Goal: Transaction & Acquisition: Purchase product/service

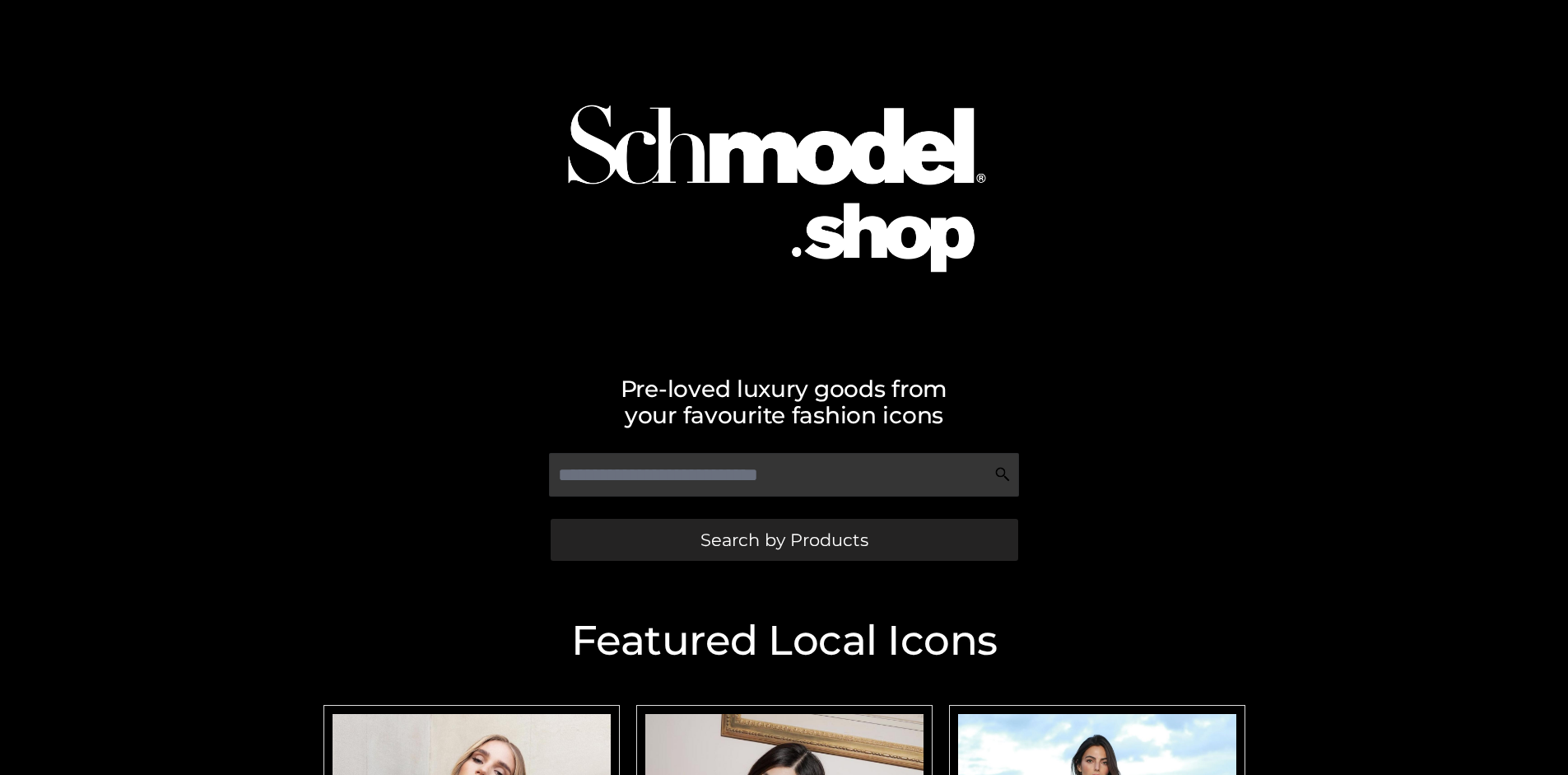
click at [784, 540] on span "Search by Products" at bounding box center [784, 539] width 168 height 17
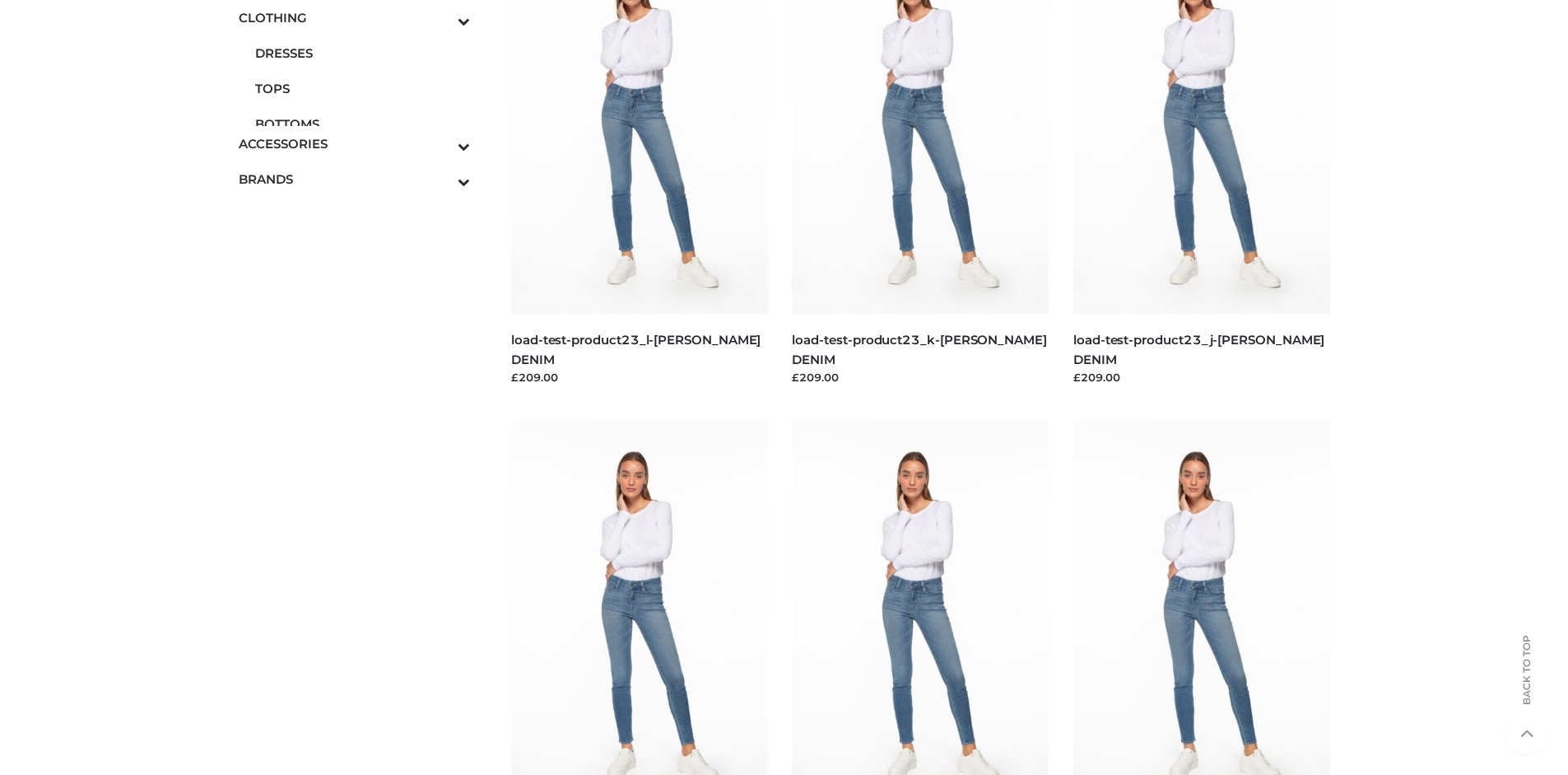
click at [362, 88] on span "TOPS" at bounding box center [363, 88] width 215 height 19
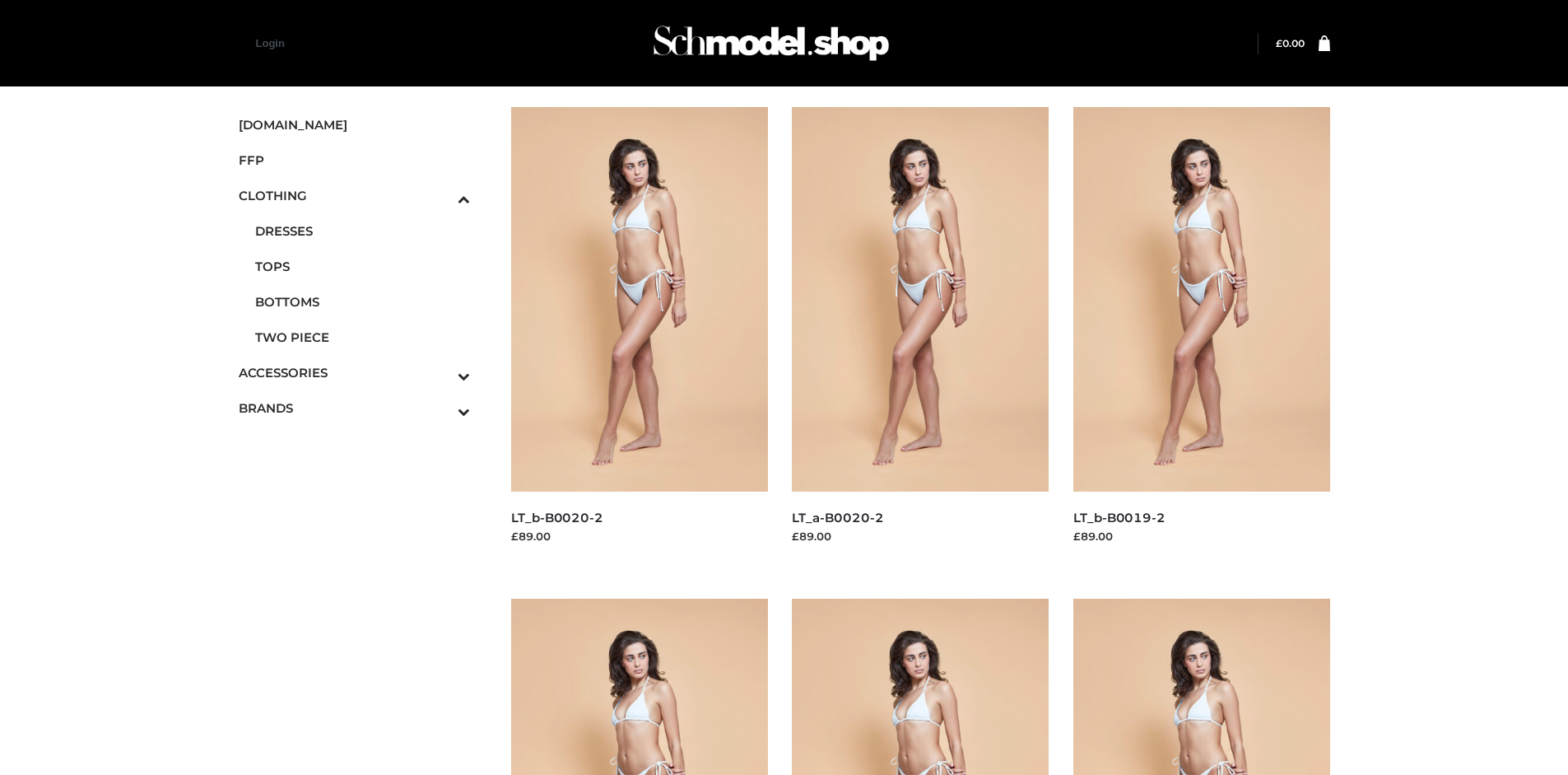
scroll to position [775, 0]
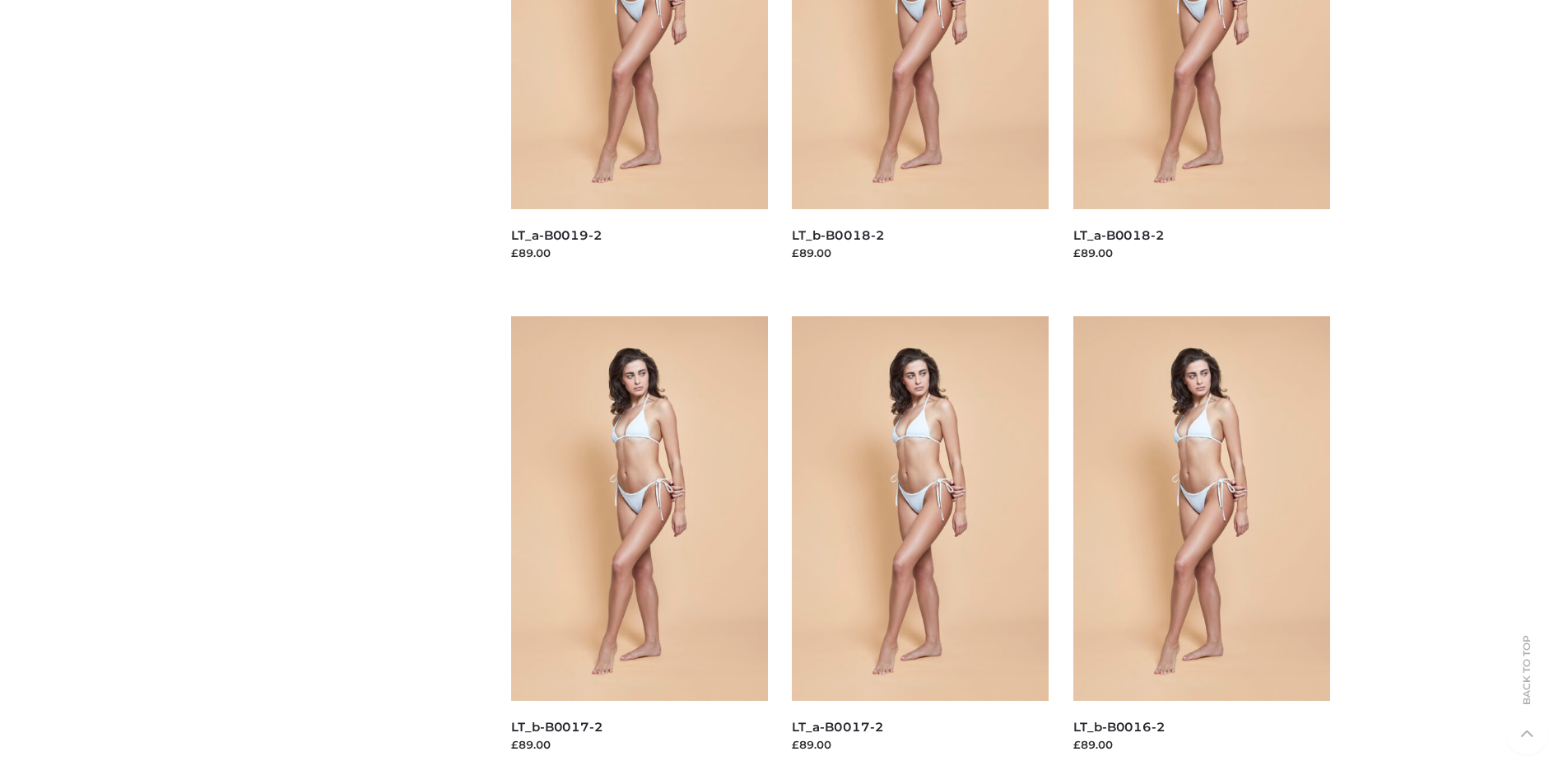
click at [1201, 545] on img at bounding box center [1202, 508] width 257 height 384
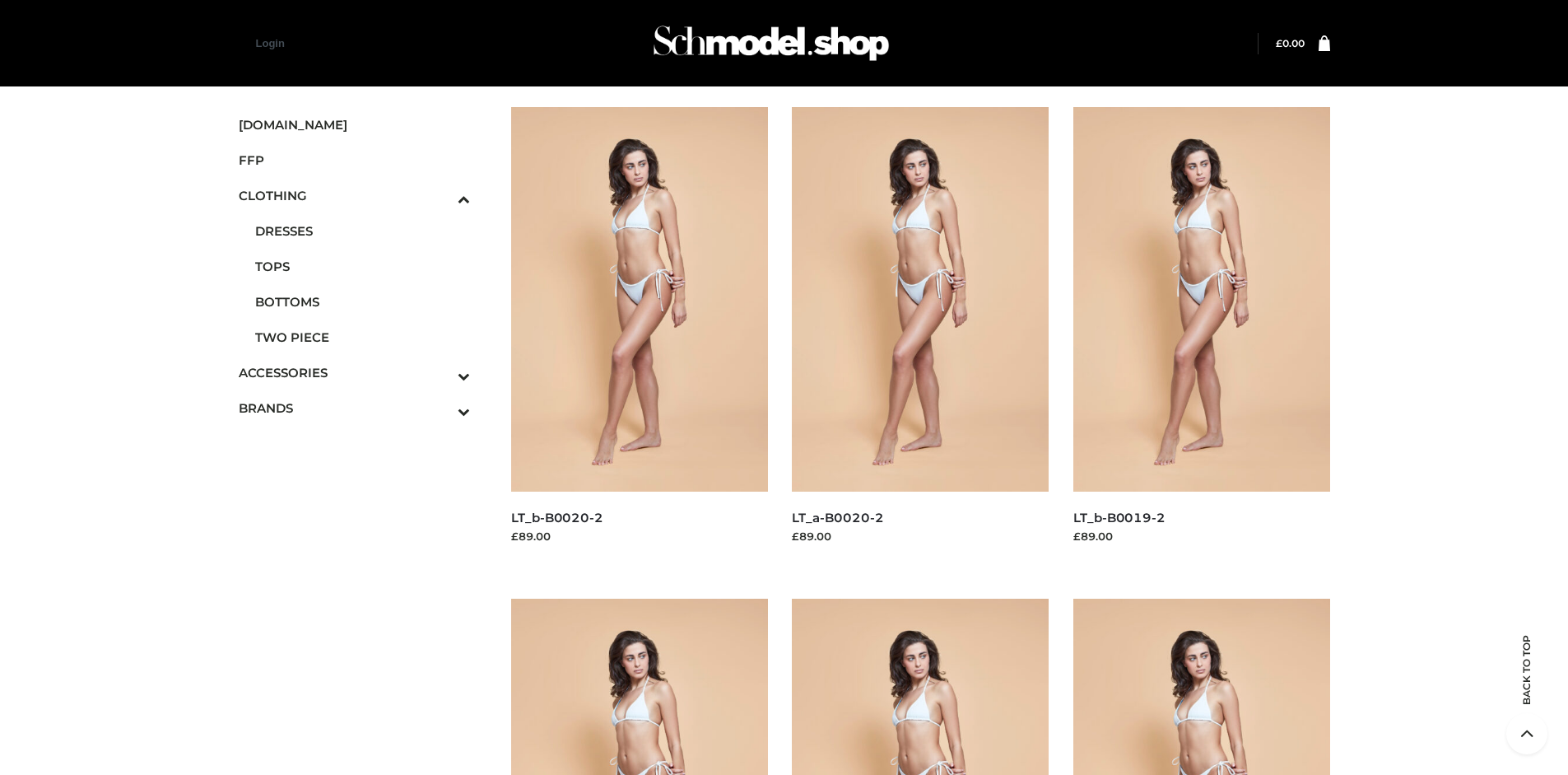
click at [920, 336] on img at bounding box center [920, 299] width 257 height 384
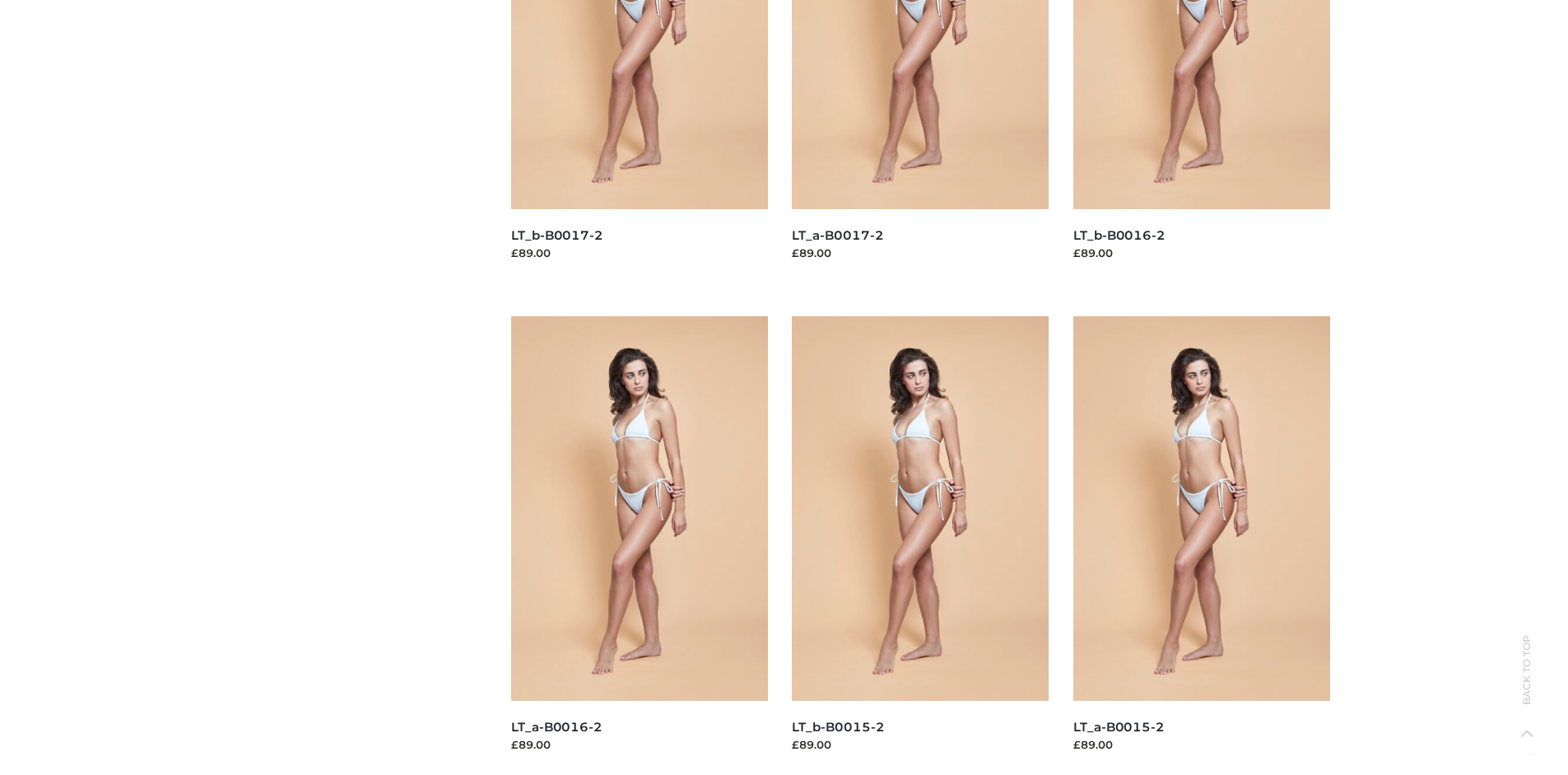
click at [1201, 545] on img at bounding box center [1202, 508] width 257 height 384
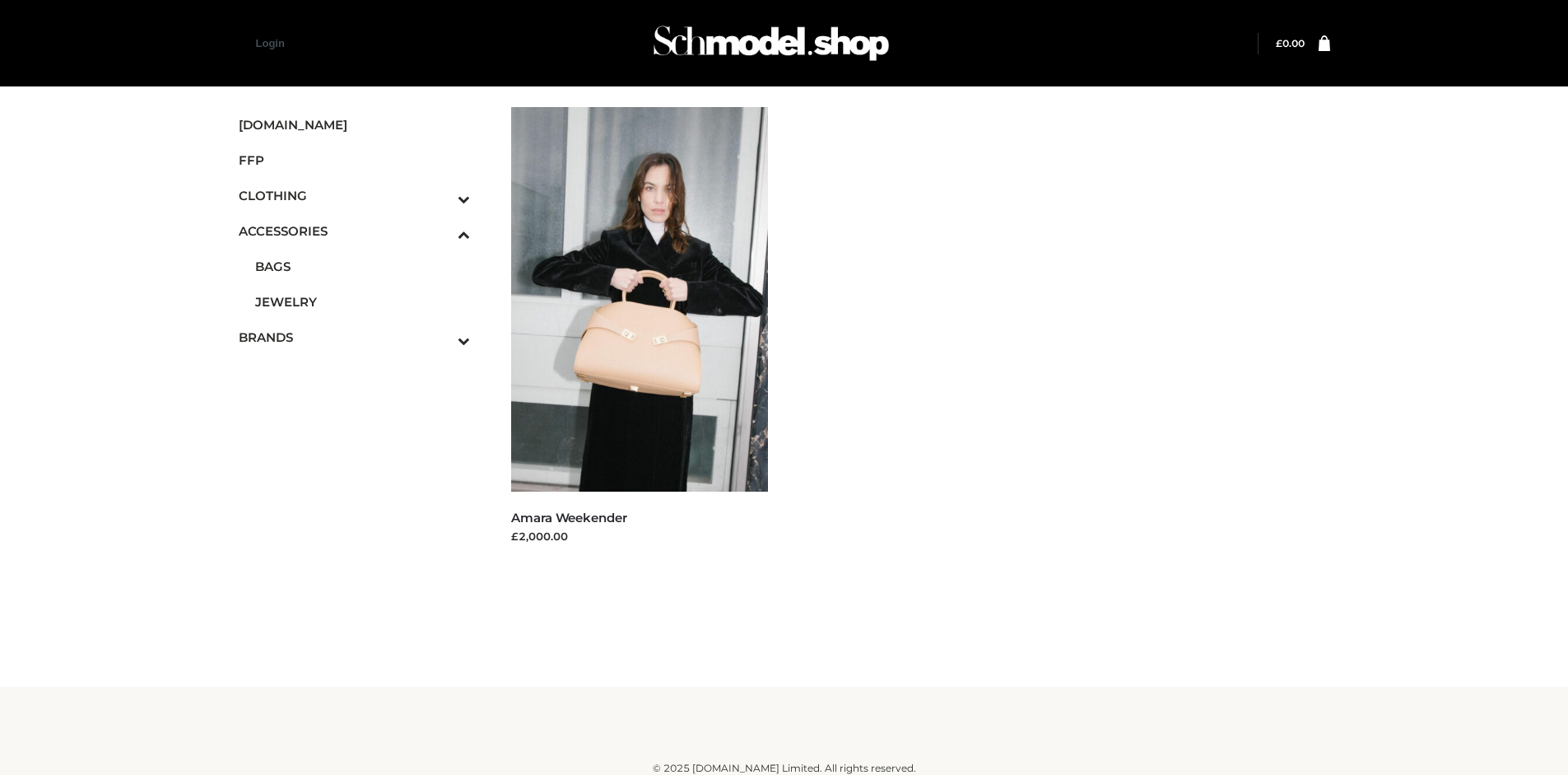
click at [354, 160] on span "FFP" at bounding box center [355, 160] width 232 height 19
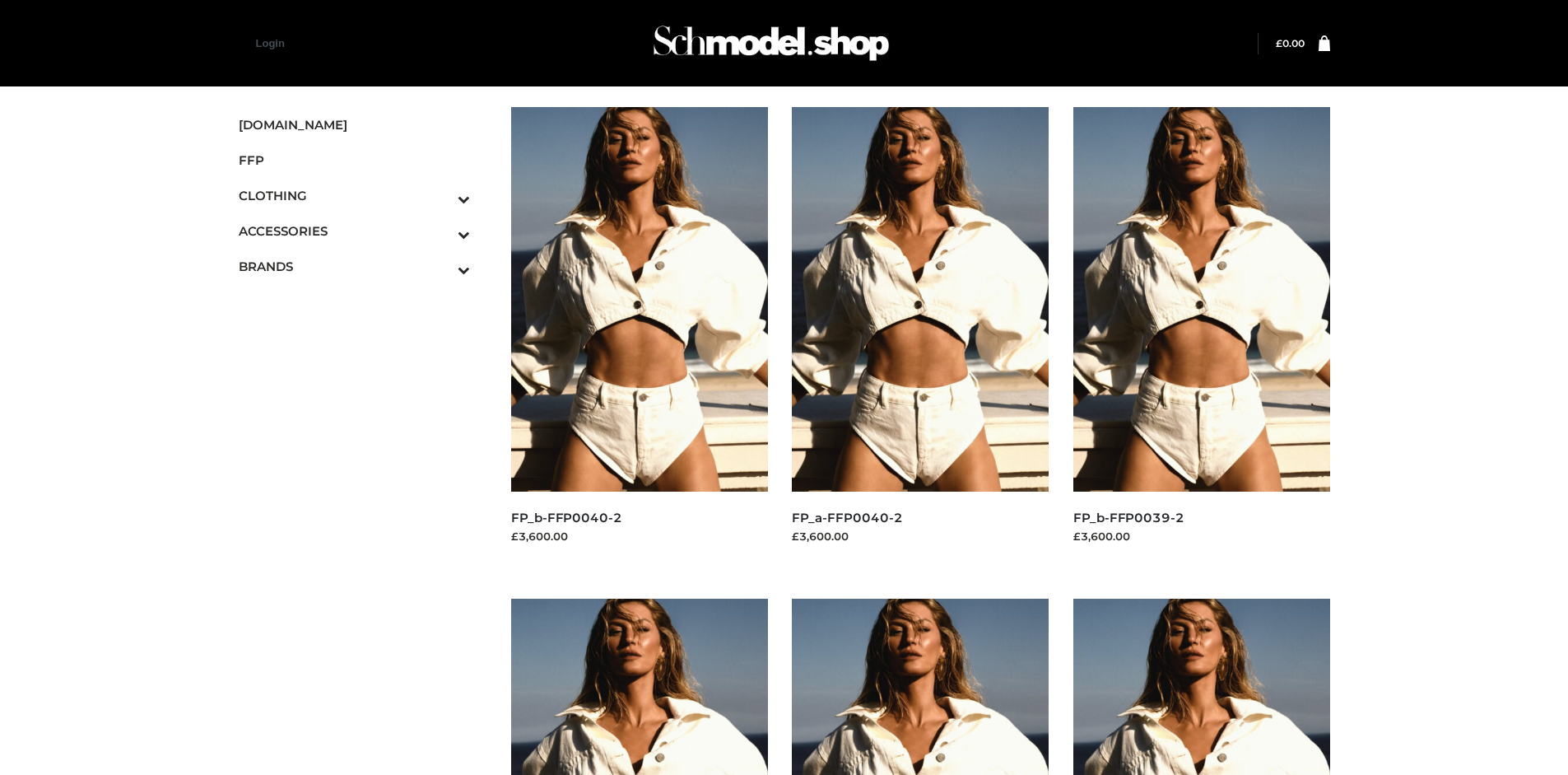
scroll to position [775, 0]
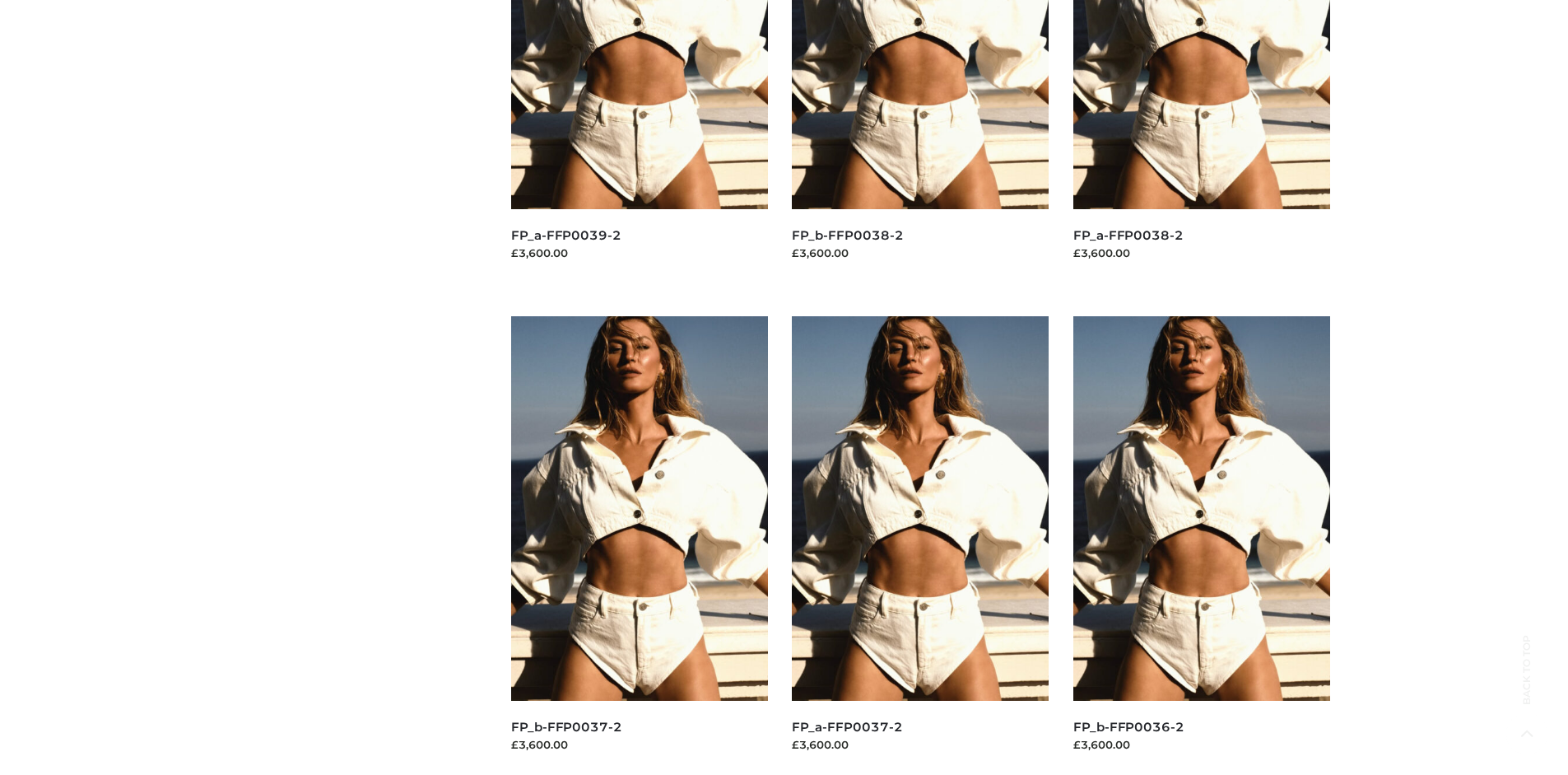
click at [1201, 545] on img at bounding box center [1202, 508] width 257 height 384
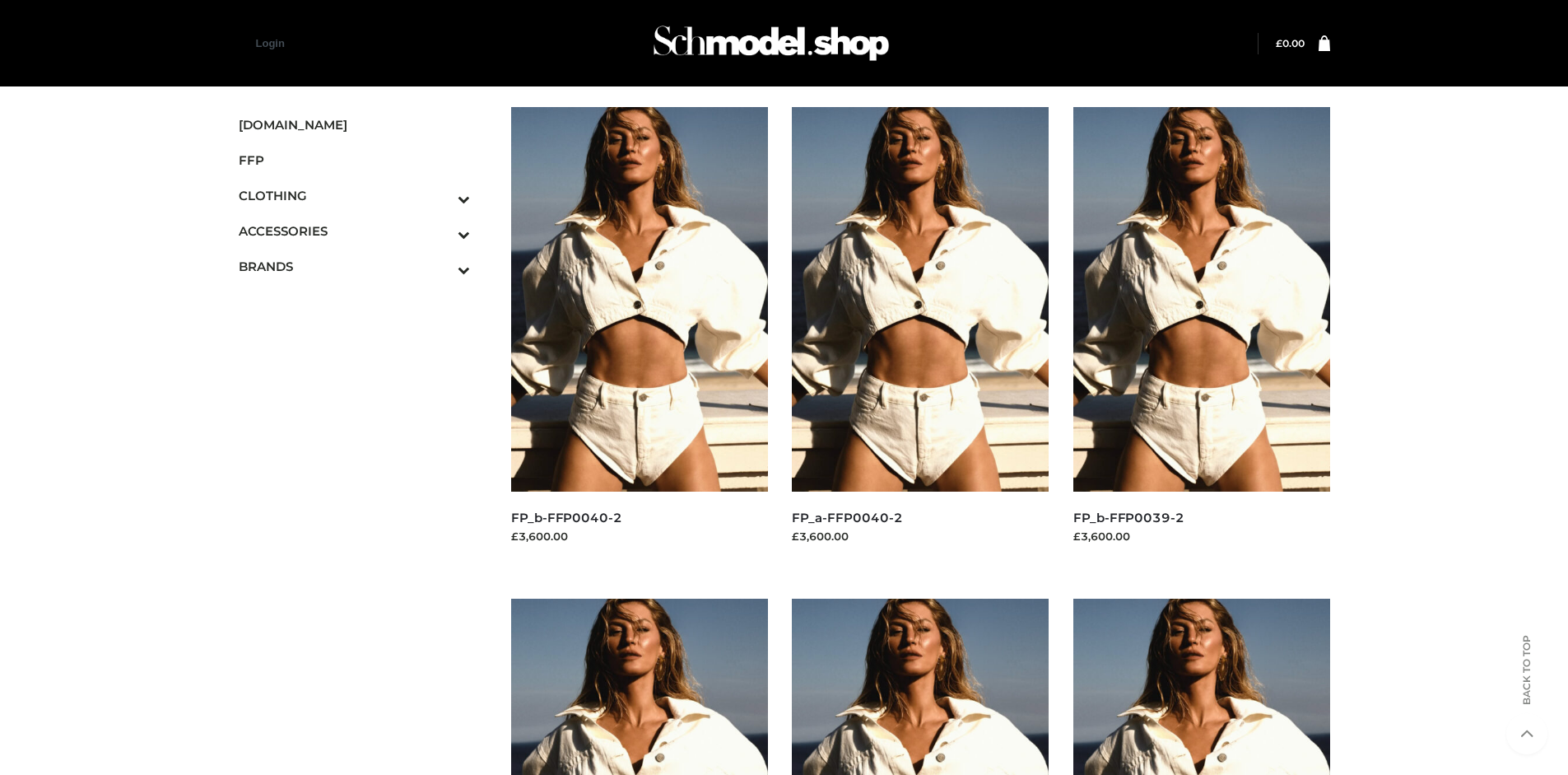
click at [639, 336] on img at bounding box center [639, 299] width 257 height 384
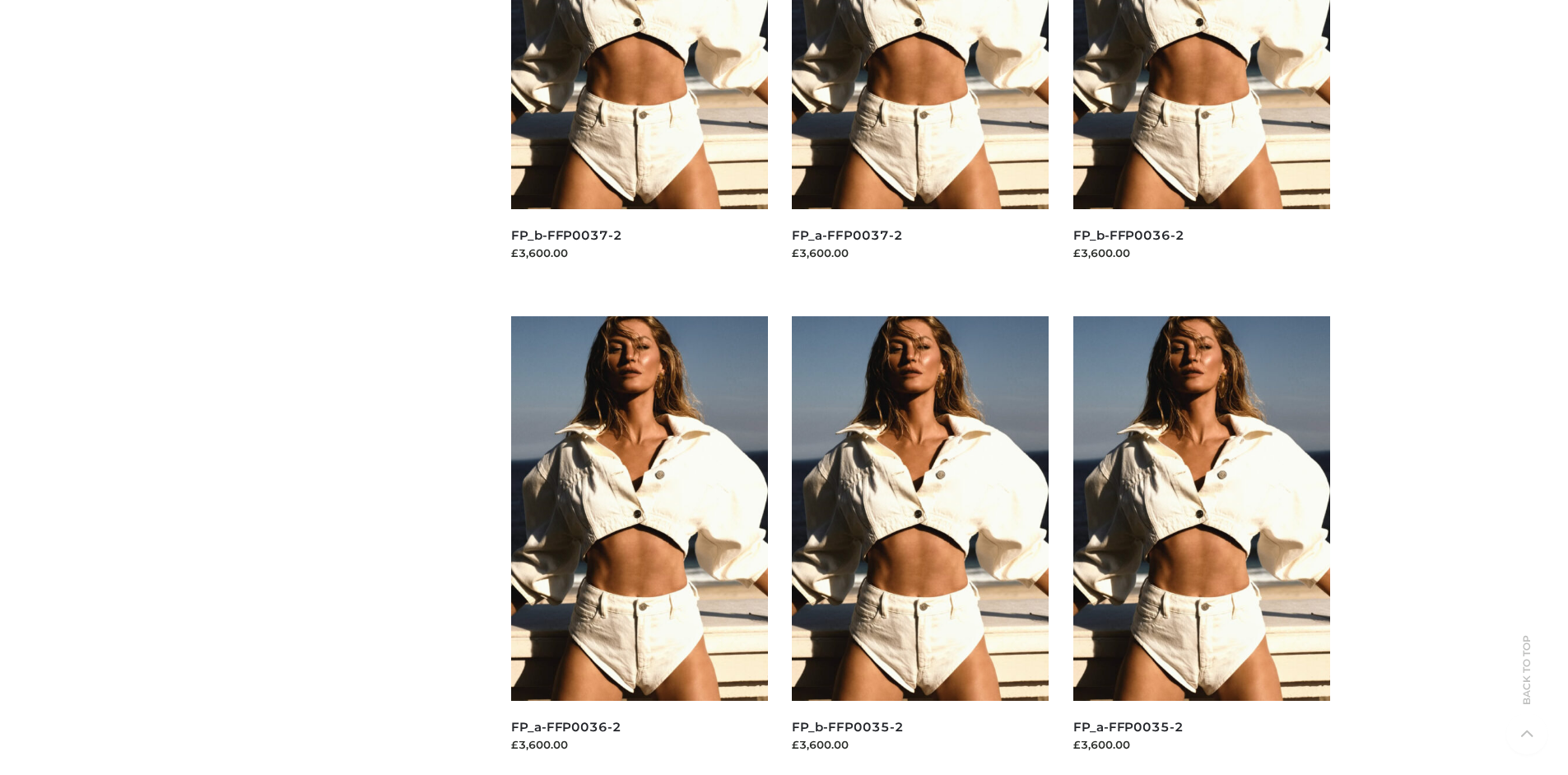
click at [920, 545] on img at bounding box center [920, 508] width 257 height 384
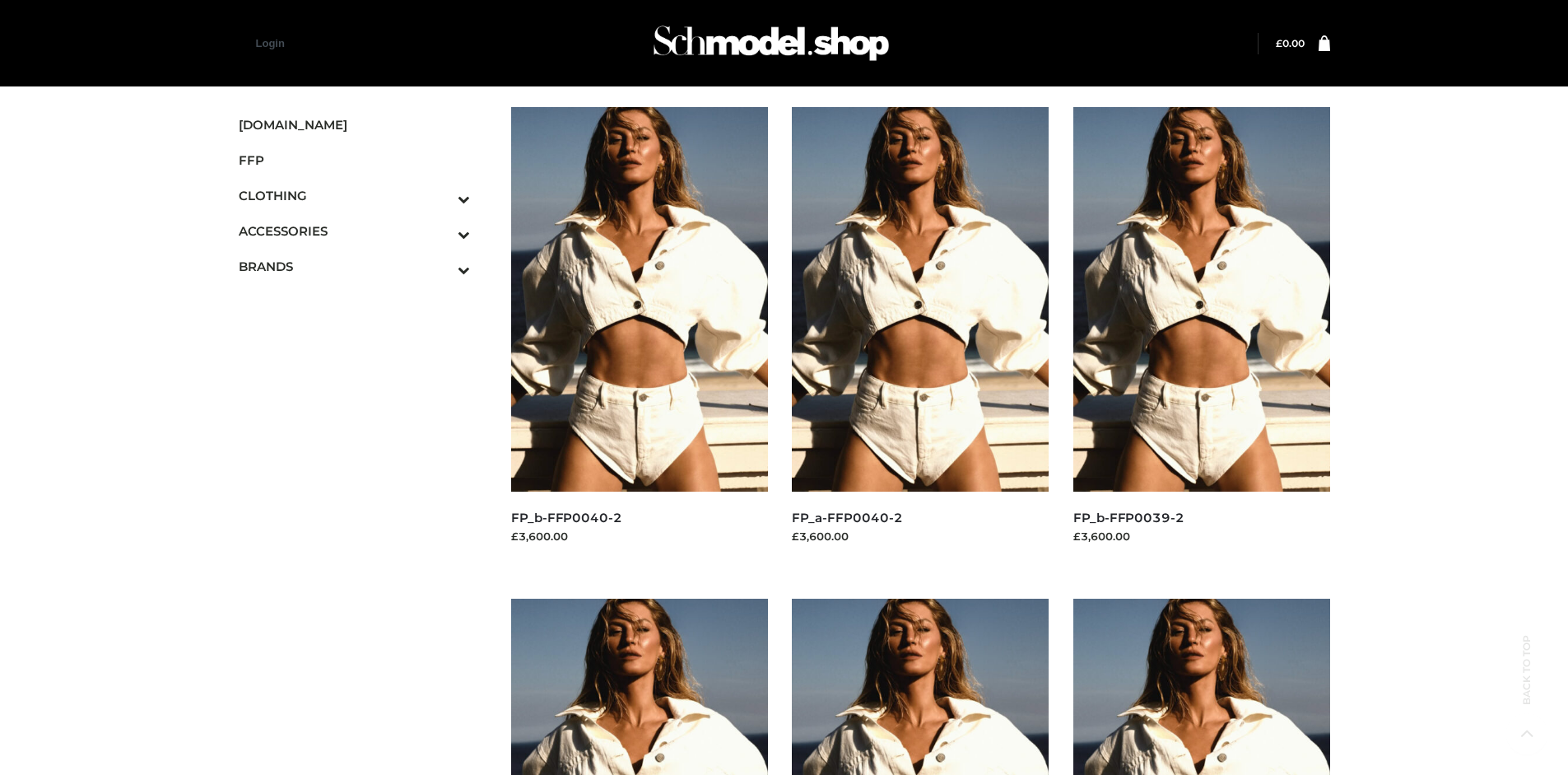
click at [441, 266] on icon "Toggle Submenu" at bounding box center [377, 269] width 184 height 19
click at [362, 302] on span "OPP SWIMWEAR" at bounding box center [363, 302] width 215 height 19
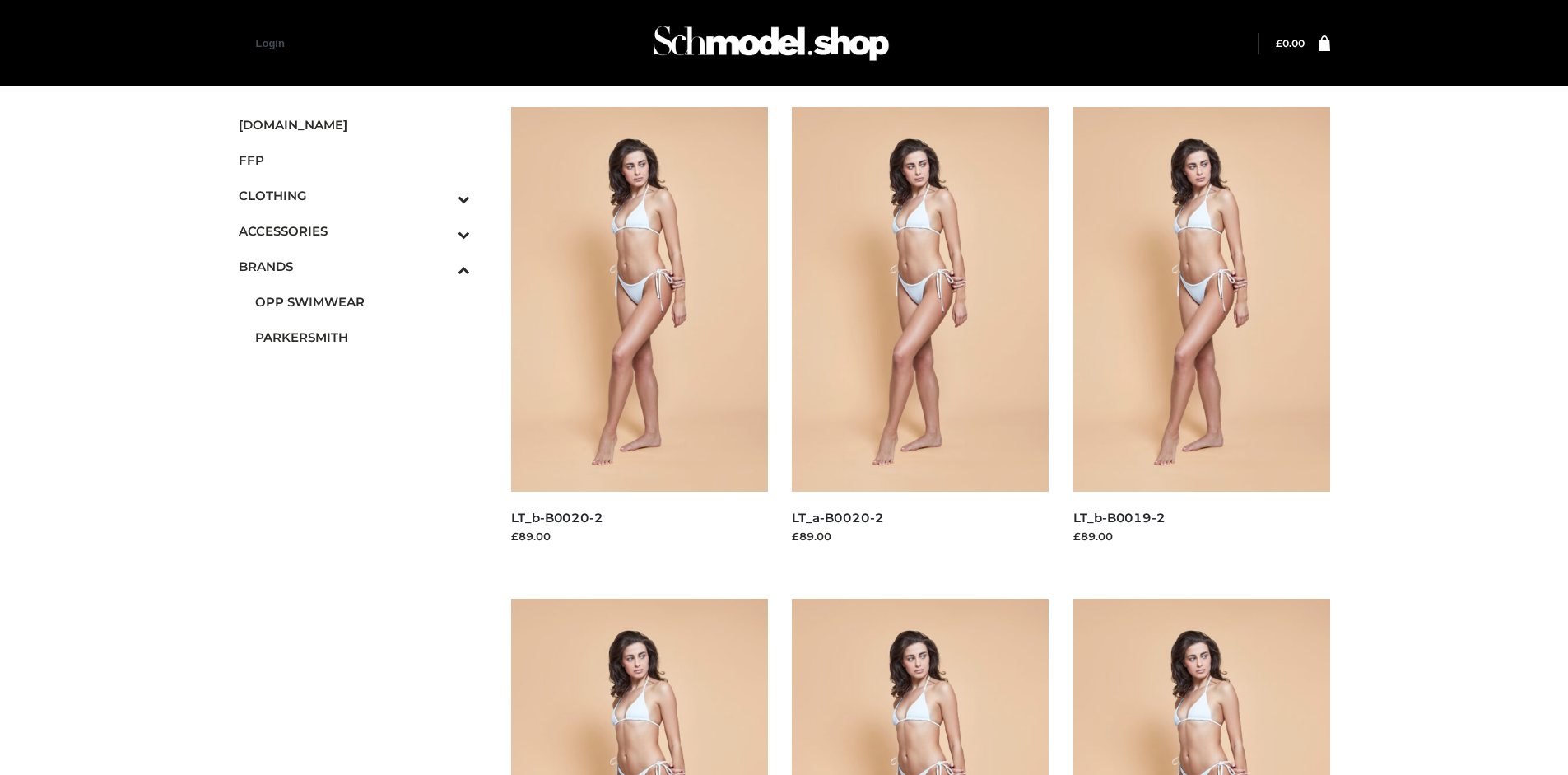
scroll to position [775, 0]
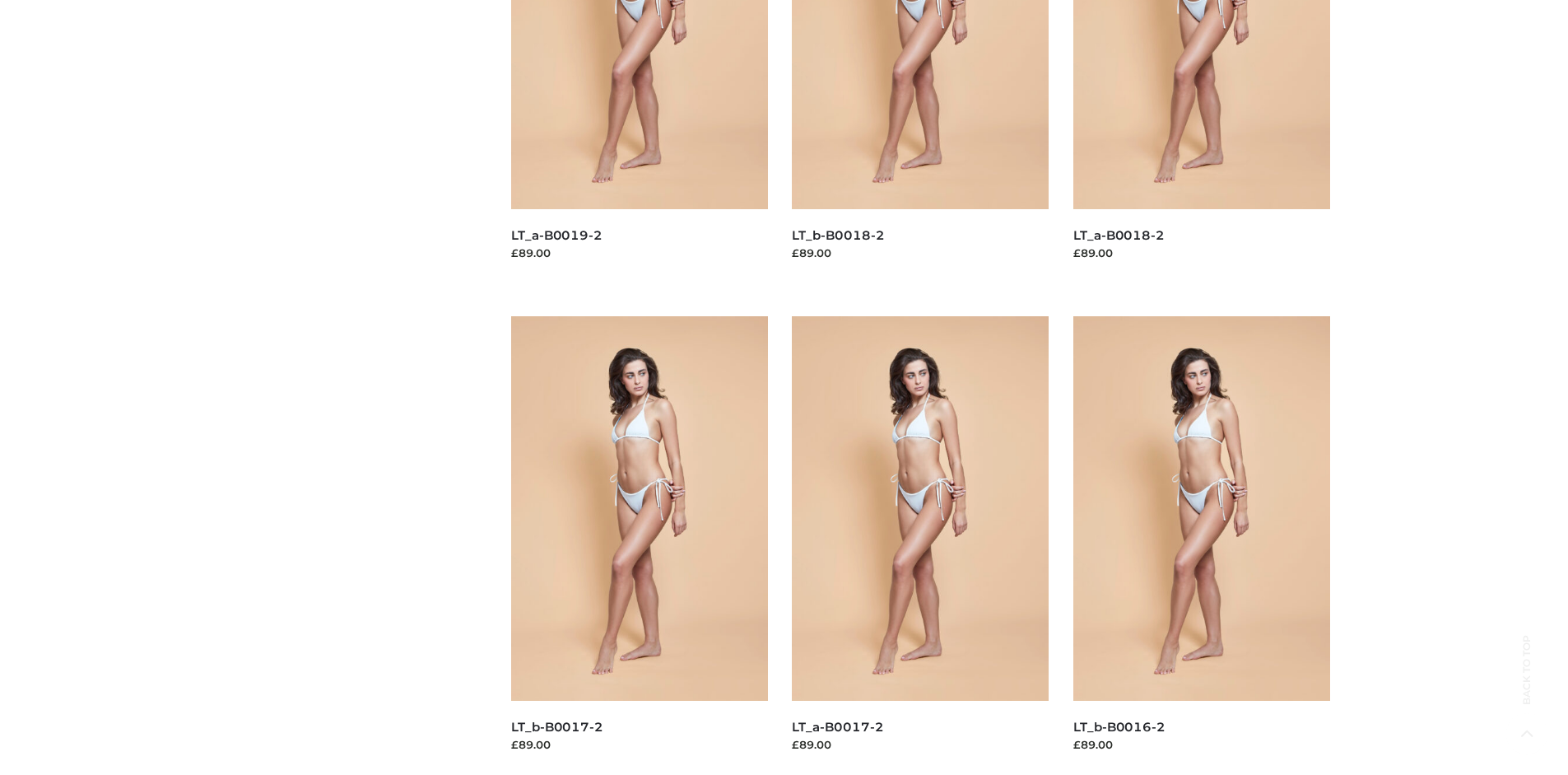
click at [920, 545] on img at bounding box center [920, 508] width 257 height 384
click at [1201, 545] on img at bounding box center [1202, 508] width 257 height 384
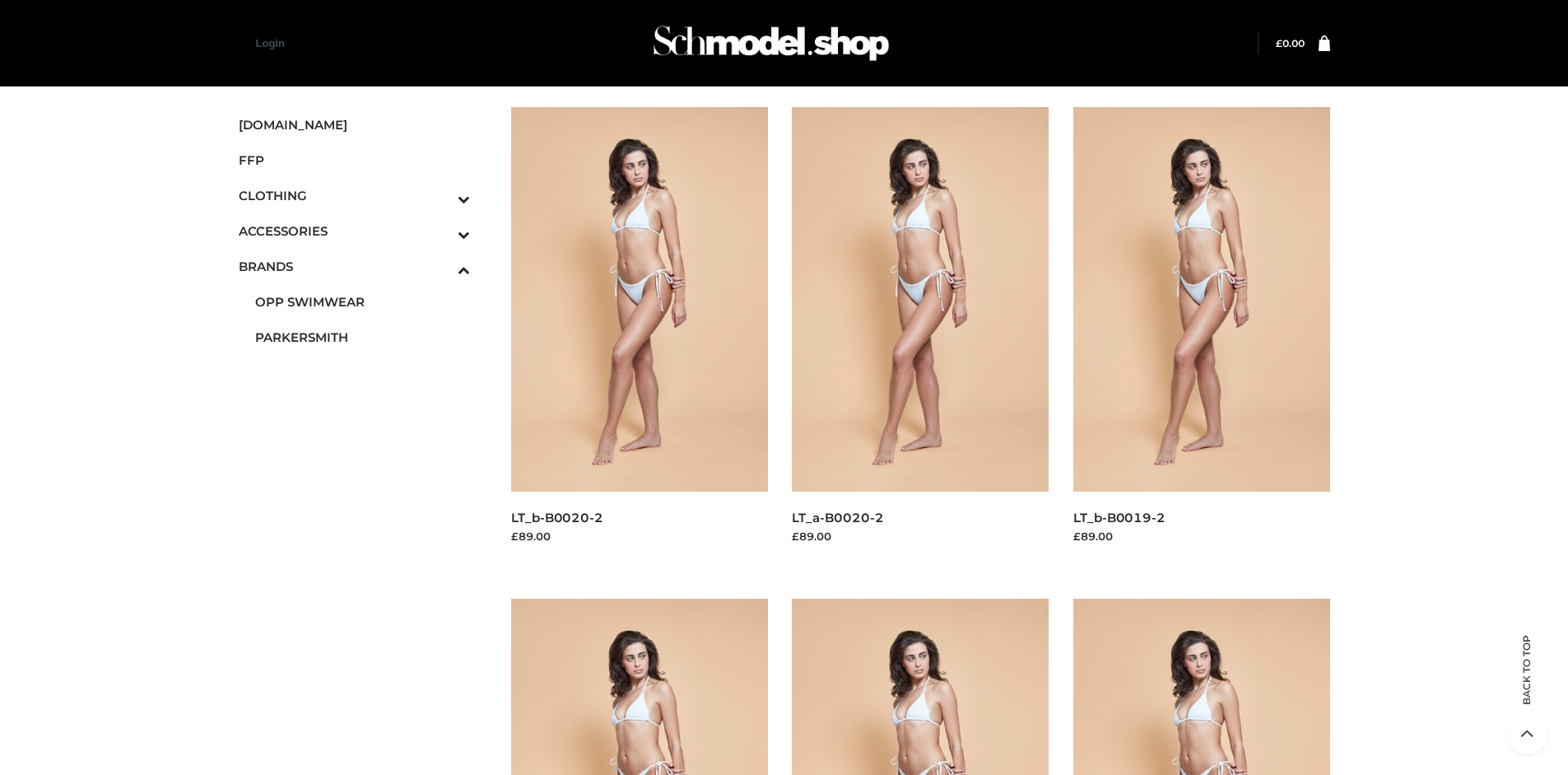
click at [920, 336] on img at bounding box center [920, 299] width 257 height 384
click at [1201, 336] on img at bounding box center [1202, 299] width 257 height 384
